Goal: Task Accomplishment & Management: Use online tool/utility

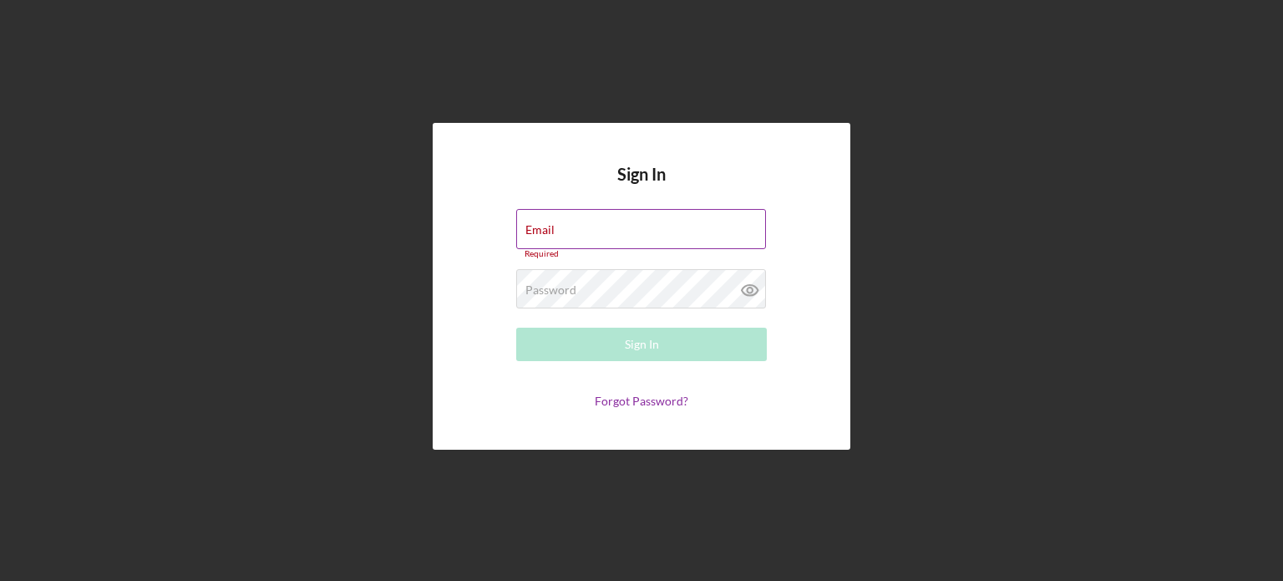
click at [627, 231] on div "Email Required" at bounding box center [641, 234] width 251 height 50
click at [627, 231] on input "Email" at bounding box center [641, 229] width 250 height 40
type input "[EMAIL_ADDRESS][DOMAIN_NAME]"
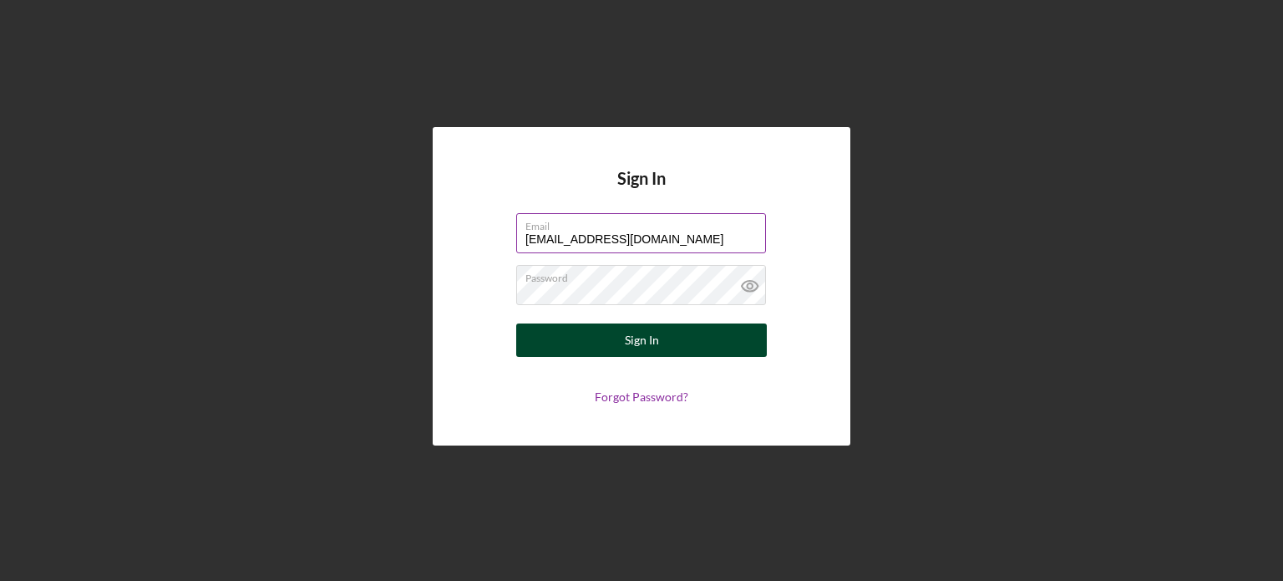
click at [643, 334] on div "Sign In" at bounding box center [642, 339] width 34 height 33
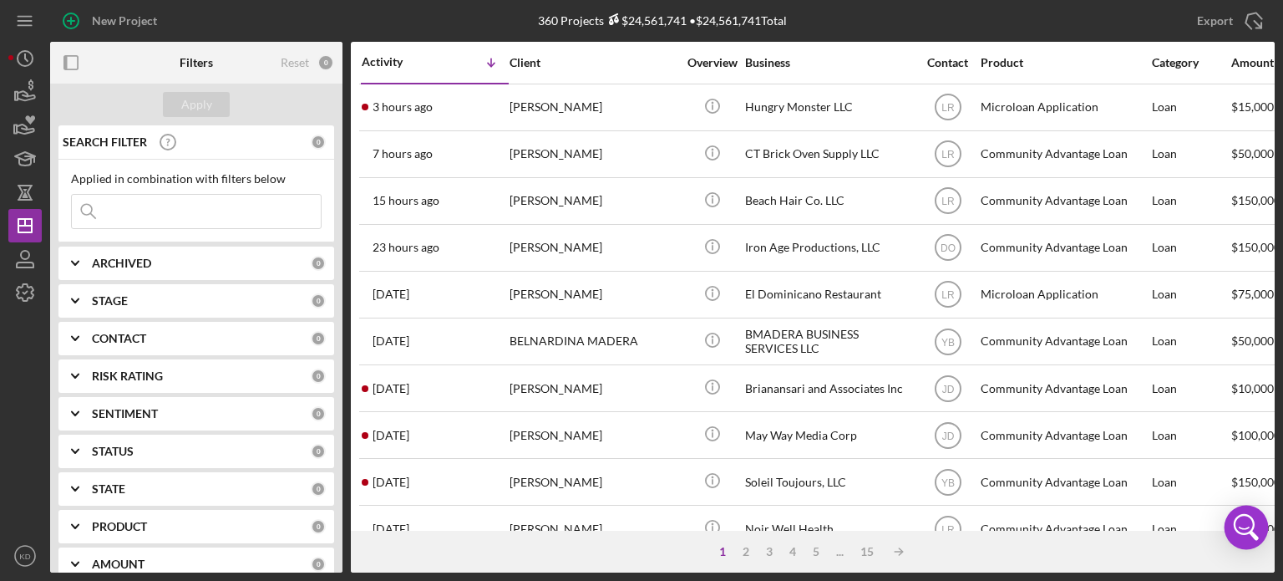
click at [1266, 506] on div "Open Intercom Messenger" at bounding box center [1247, 527] width 44 height 44
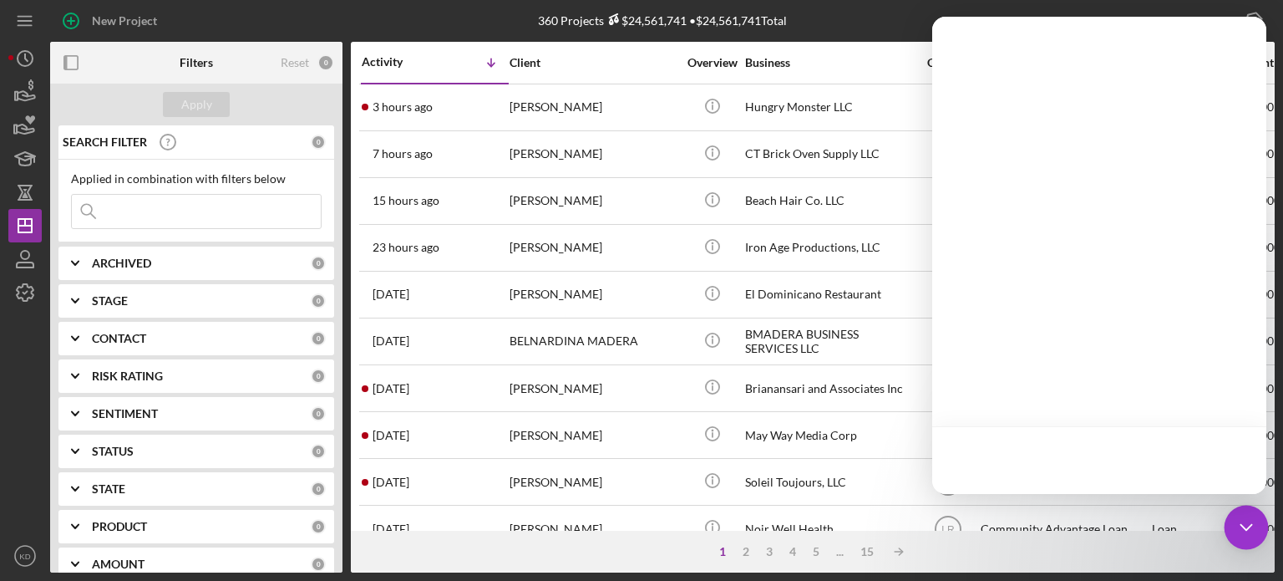
click at [1266, 506] on body "New Project 360 Projects $24,561,741 • $24,561,741 Total Export Icon/Export Fil…" at bounding box center [641, 290] width 1283 height 581
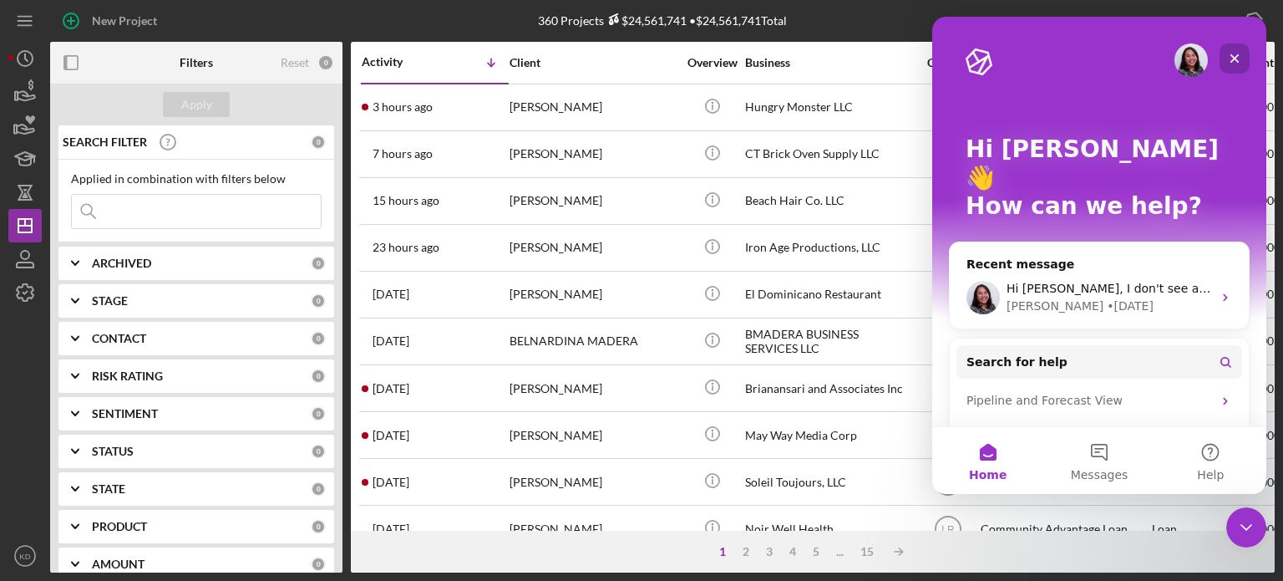
click at [1226, 61] on div "Close" at bounding box center [1235, 58] width 30 height 30
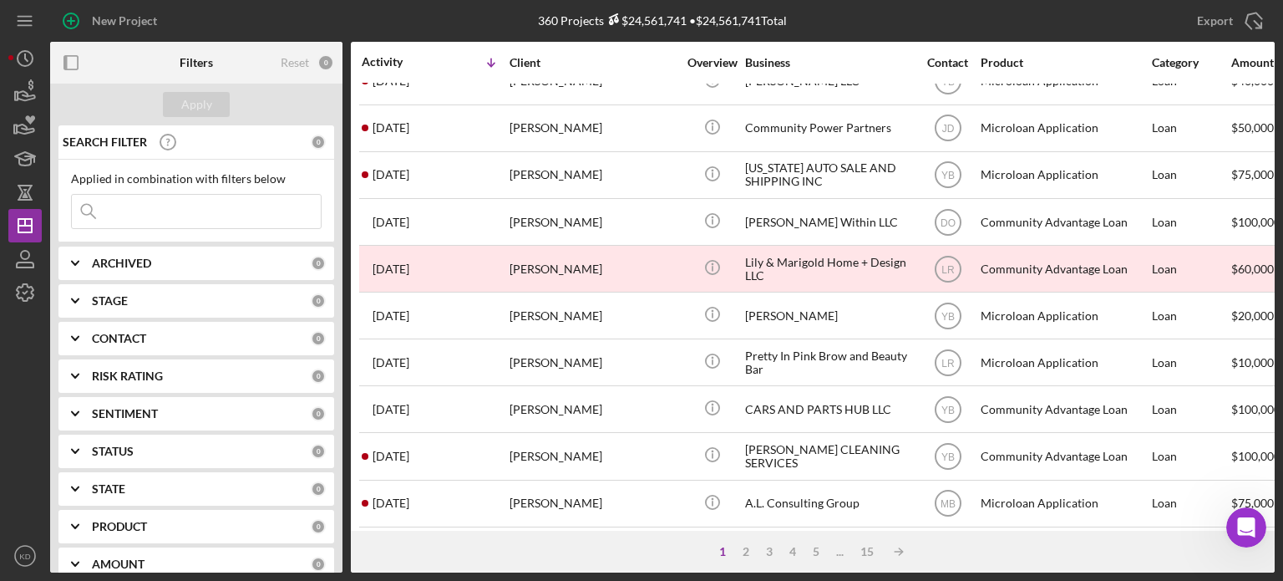
scroll to position [668, 0]
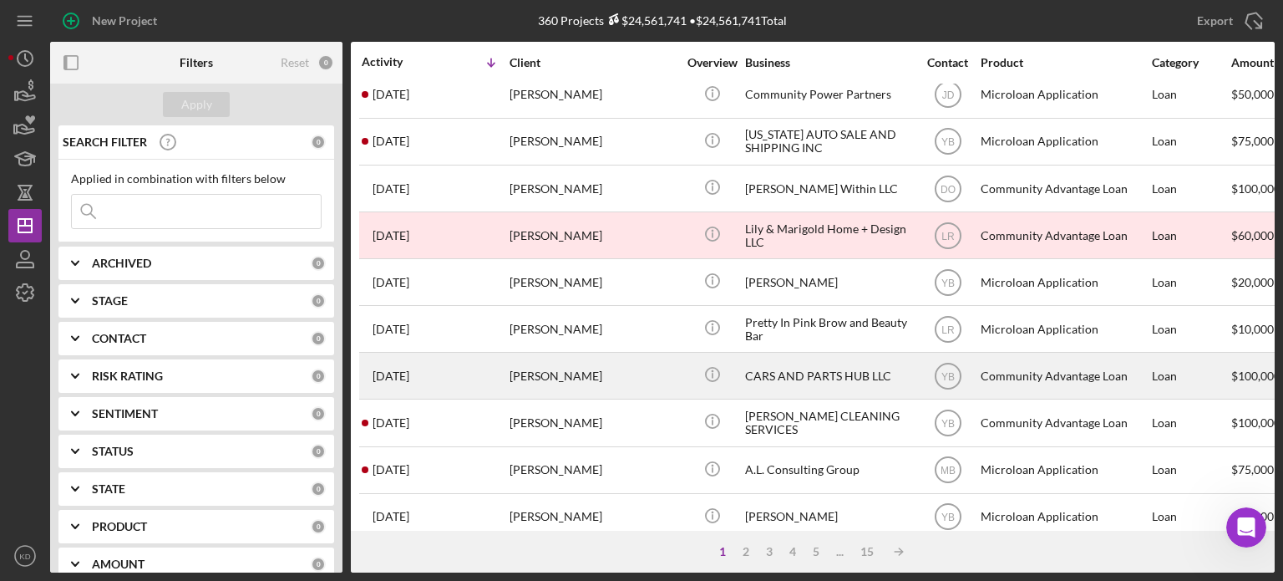
click at [578, 370] on div "[PERSON_NAME]" at bounding box center [593, 375] width 167 height 44
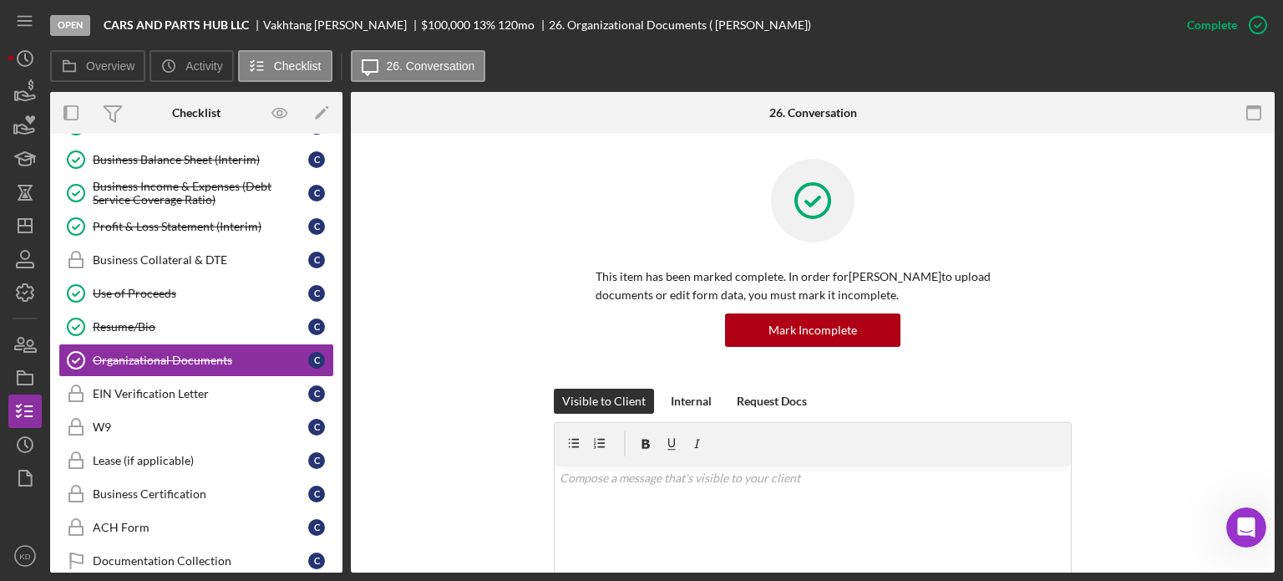
scroll to position [344, 0]
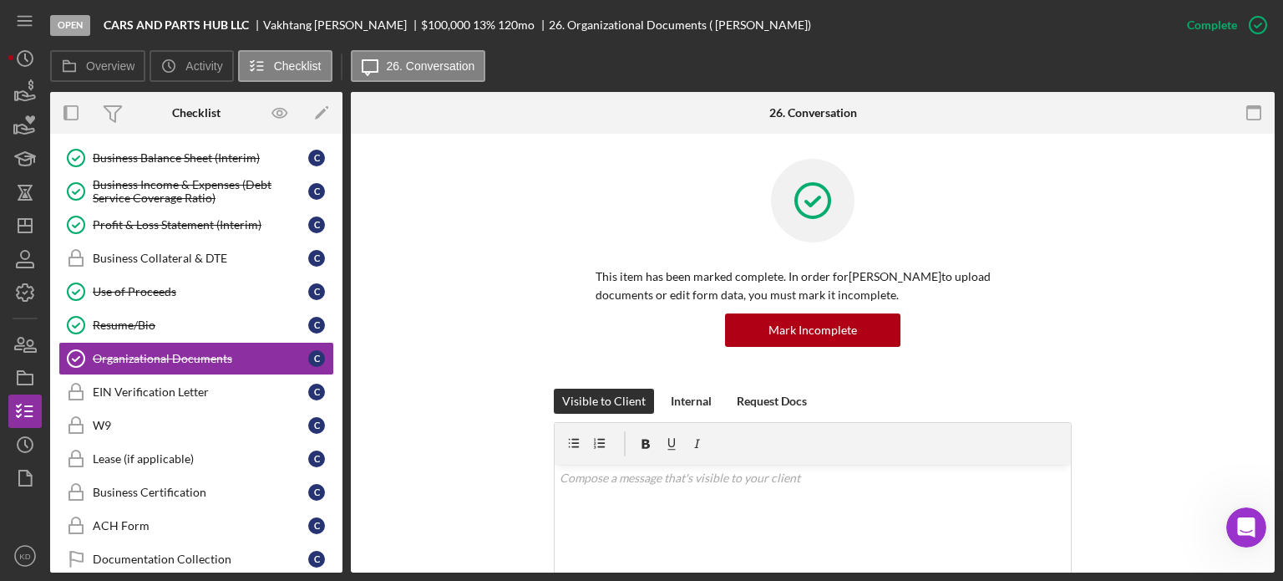
click at [337, 157] on div "Personal Financial Statement Personal Financial Statement C Previous 30 days Pa…" at bounding box center [196, 245] width 292 height 677
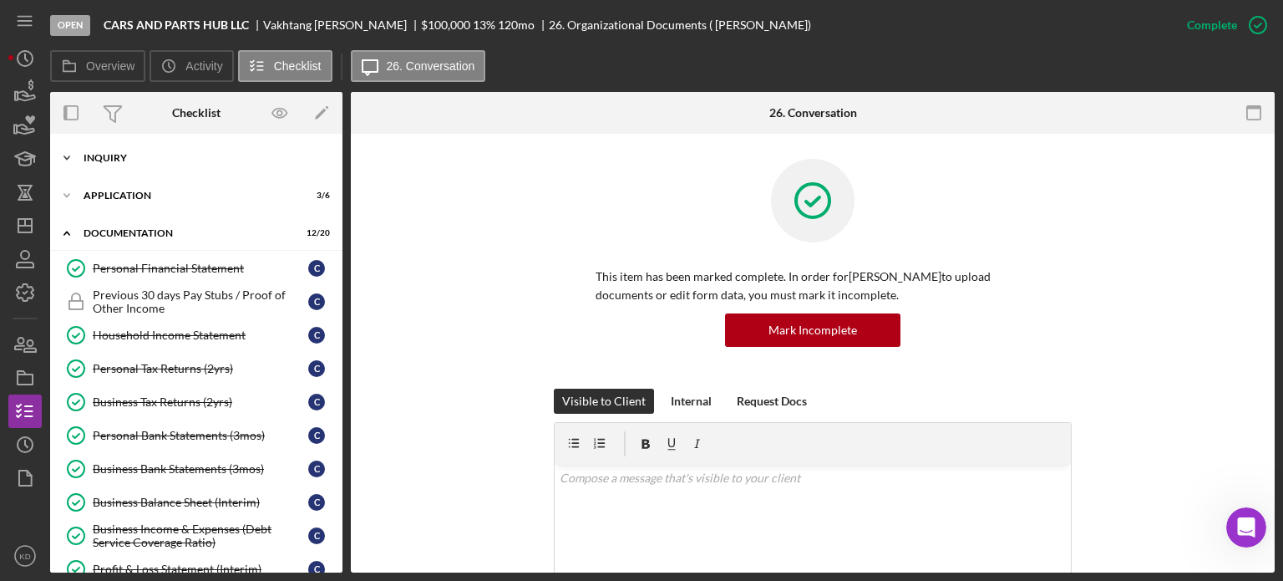
click at [67, 153] on icon "Icon/Expander" at bounding box center [66, 157] width 33 height 33
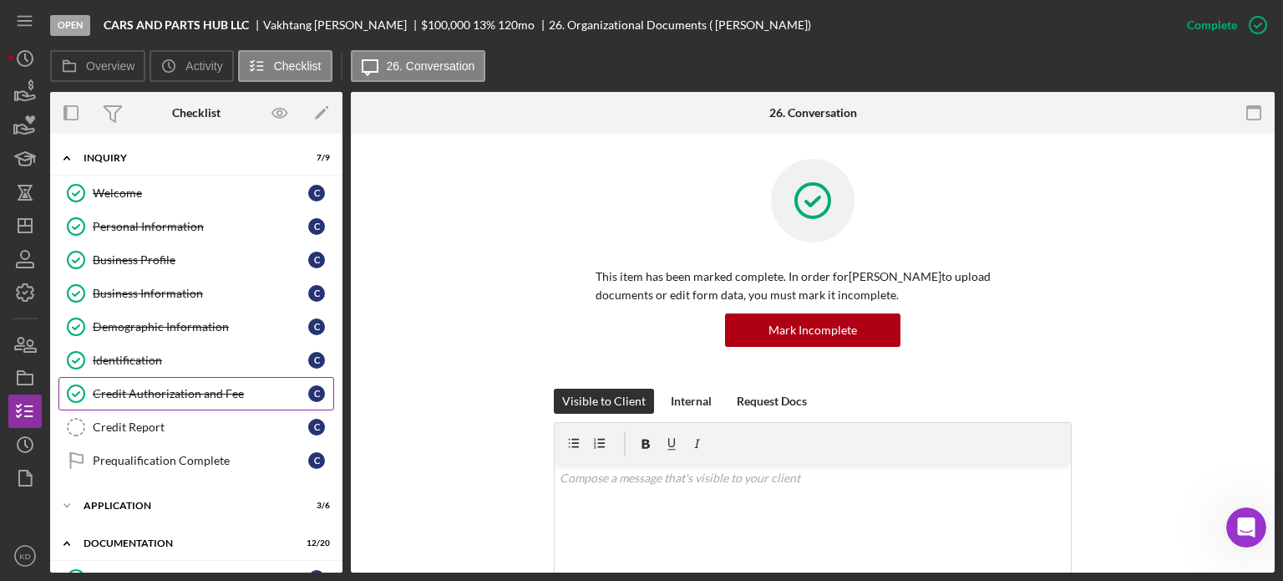
click at [177, 390] on div "Credit Authorization and Fee" at bounding box center [201, 393] width 216 height 13
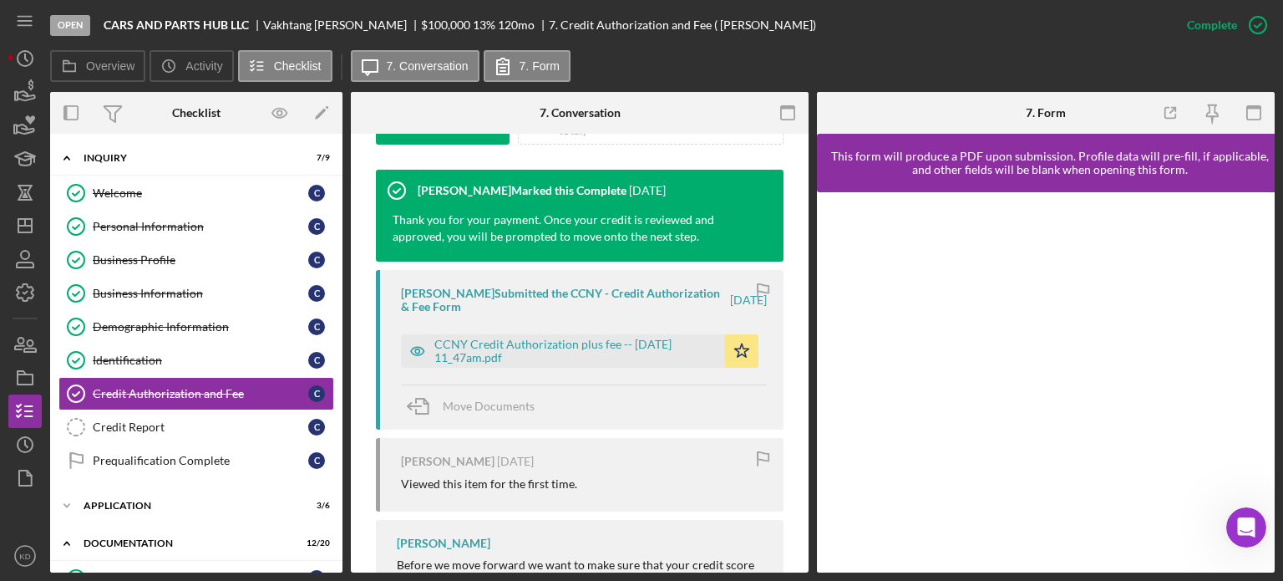
scroll to position [567, 0]
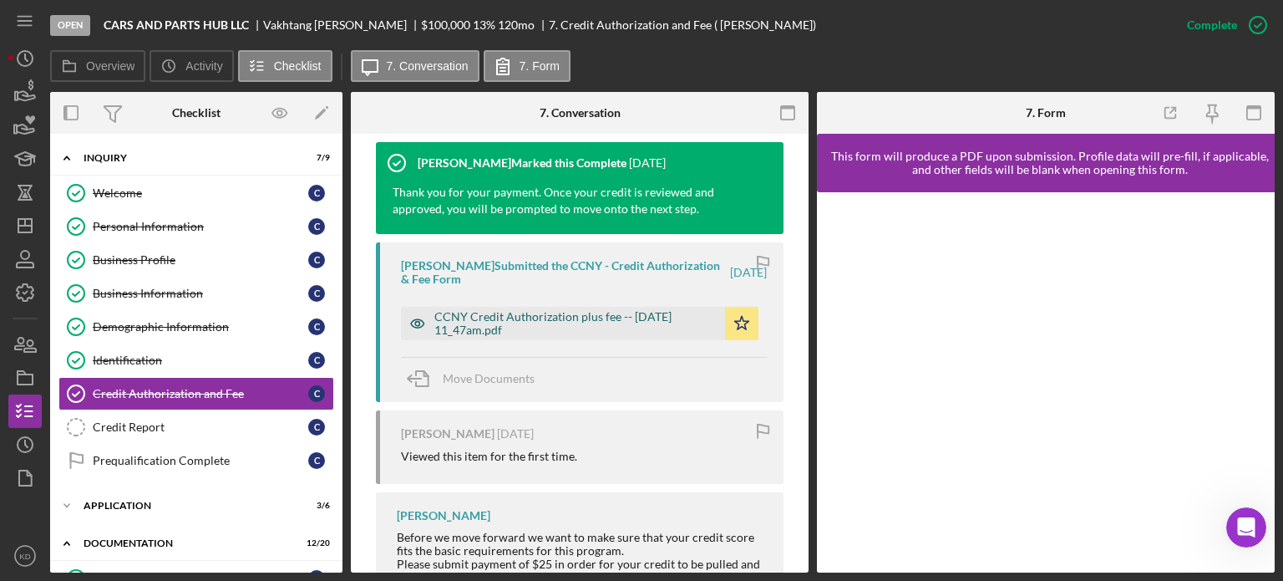
click at [607, 322] on div "CCNY Credit Authorization plus fee -- [DATE] 11_47am.pdf" at bounding box center [575, 323] width 282 height 27
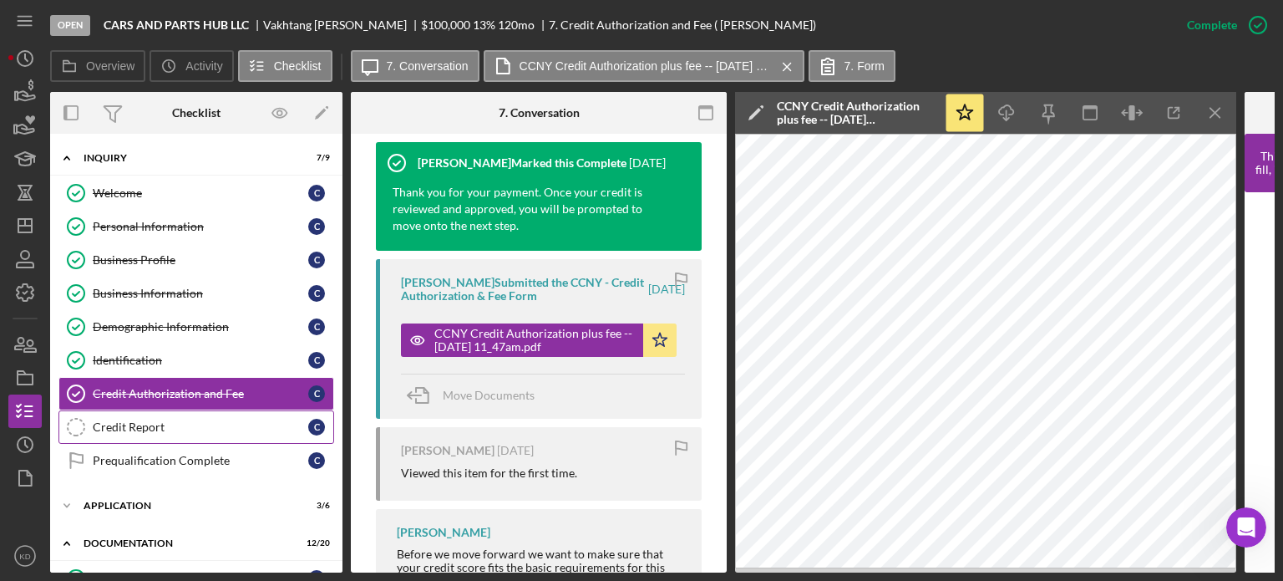
click at [131, 424] on div "Credit Report" at bounding box center [201, 426] width 216 height 13
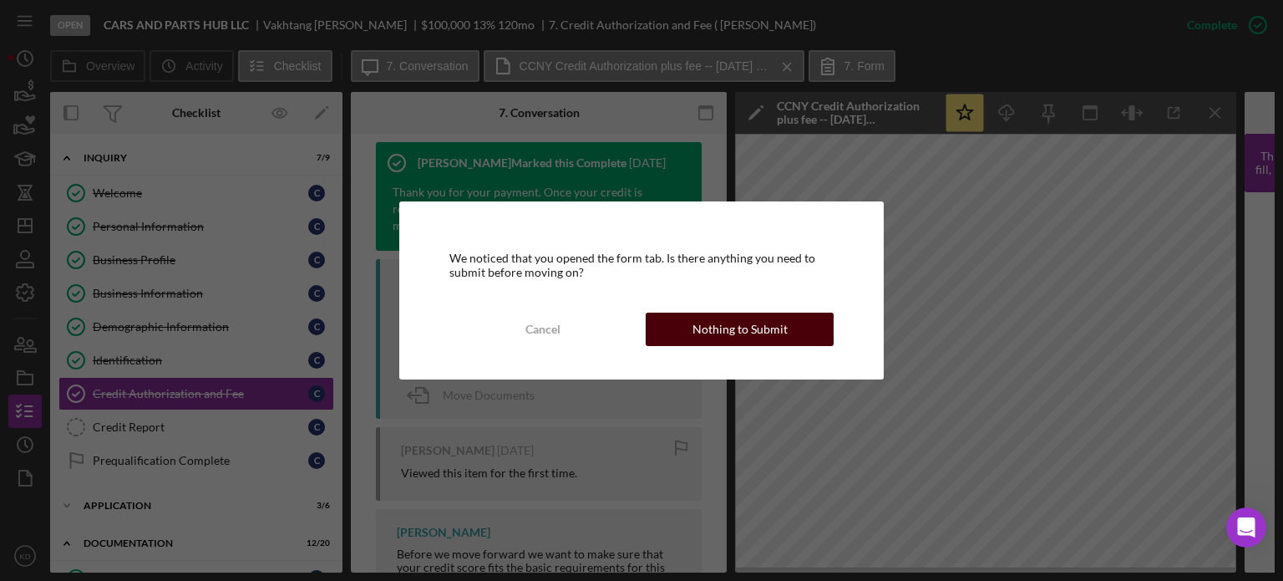
click at [745, 330] on div "Nothing to Submit" at bounding box center [740, 328] width 95 height 33
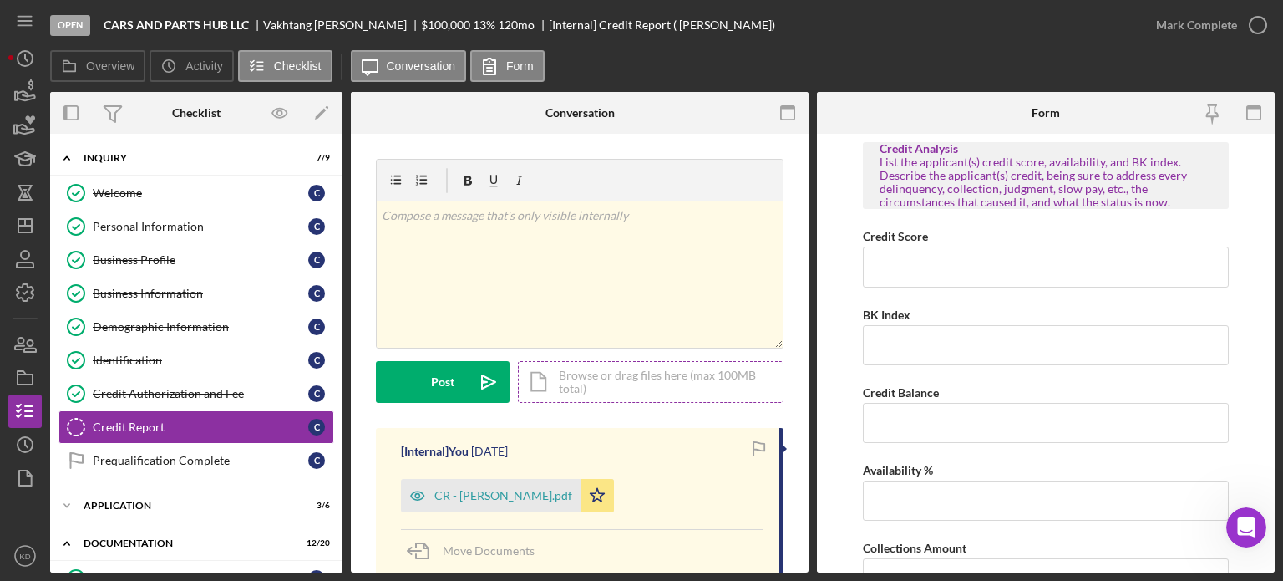
click at [595, 383] on div "Icon/Document Browse or drag files here (max 100MB total) Tap to choose files o…" at bounding box center [651, 382] width 266 height 42
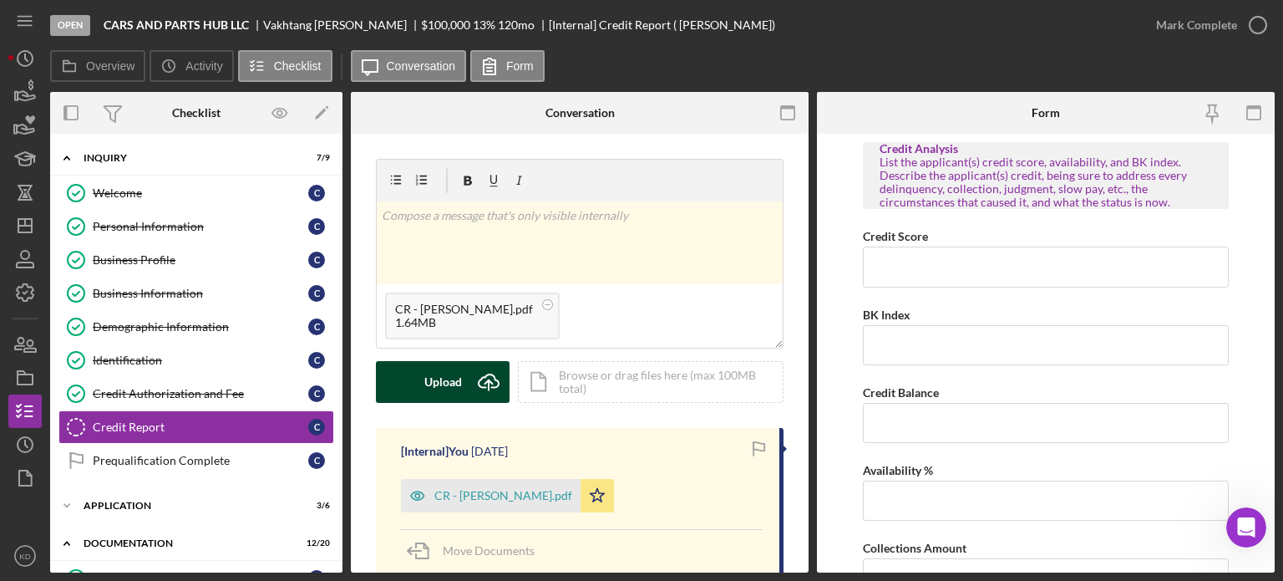
click at [464, 378] on button "Upload Icon/Upload" at bounding box center [443, 382] width 134 height 42
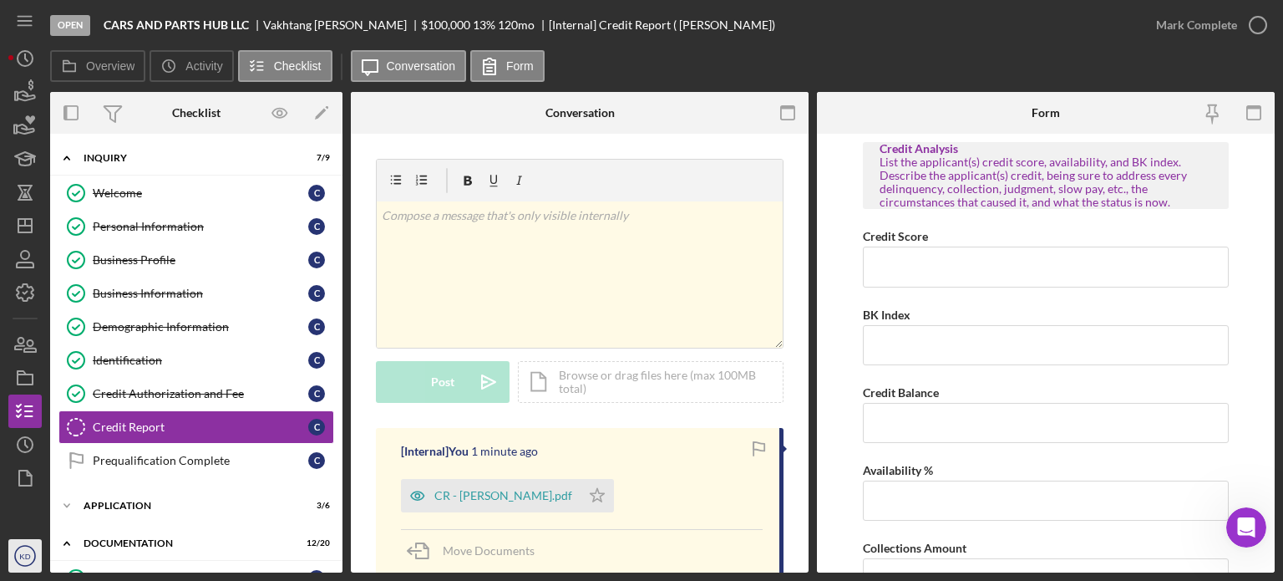
click at [23, 556] on text "KD" at bounding box center [24, 555] width 11 height 9
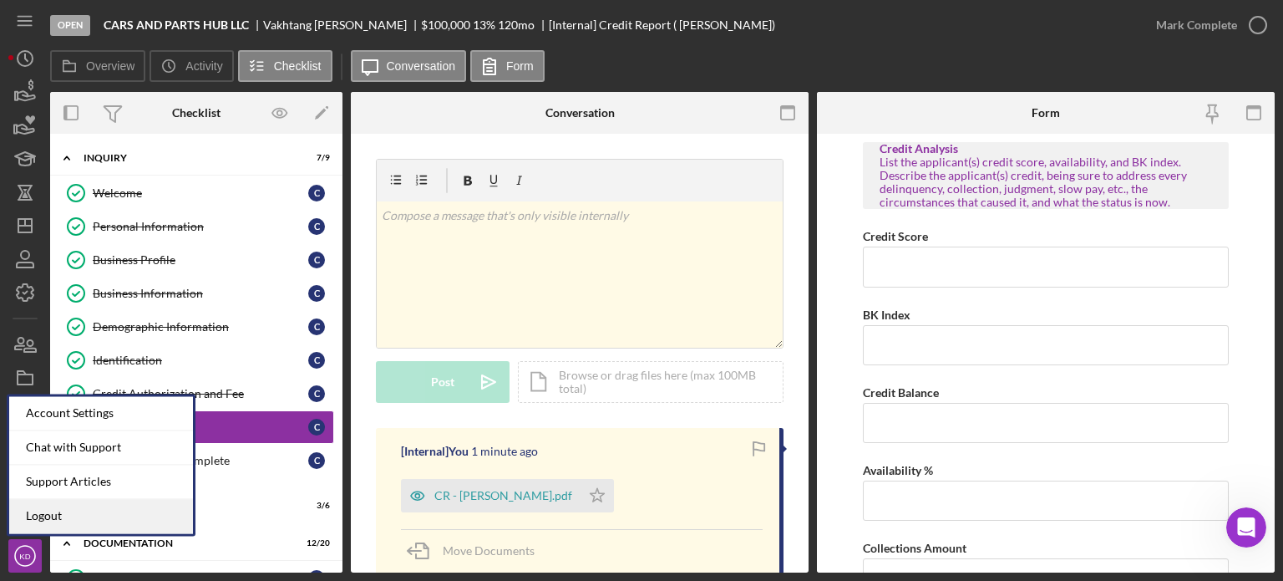
click at [53, 515] on link "Logout" at bounding box center [101, 516] width 184 height 34
